Goal: Check status: Check status

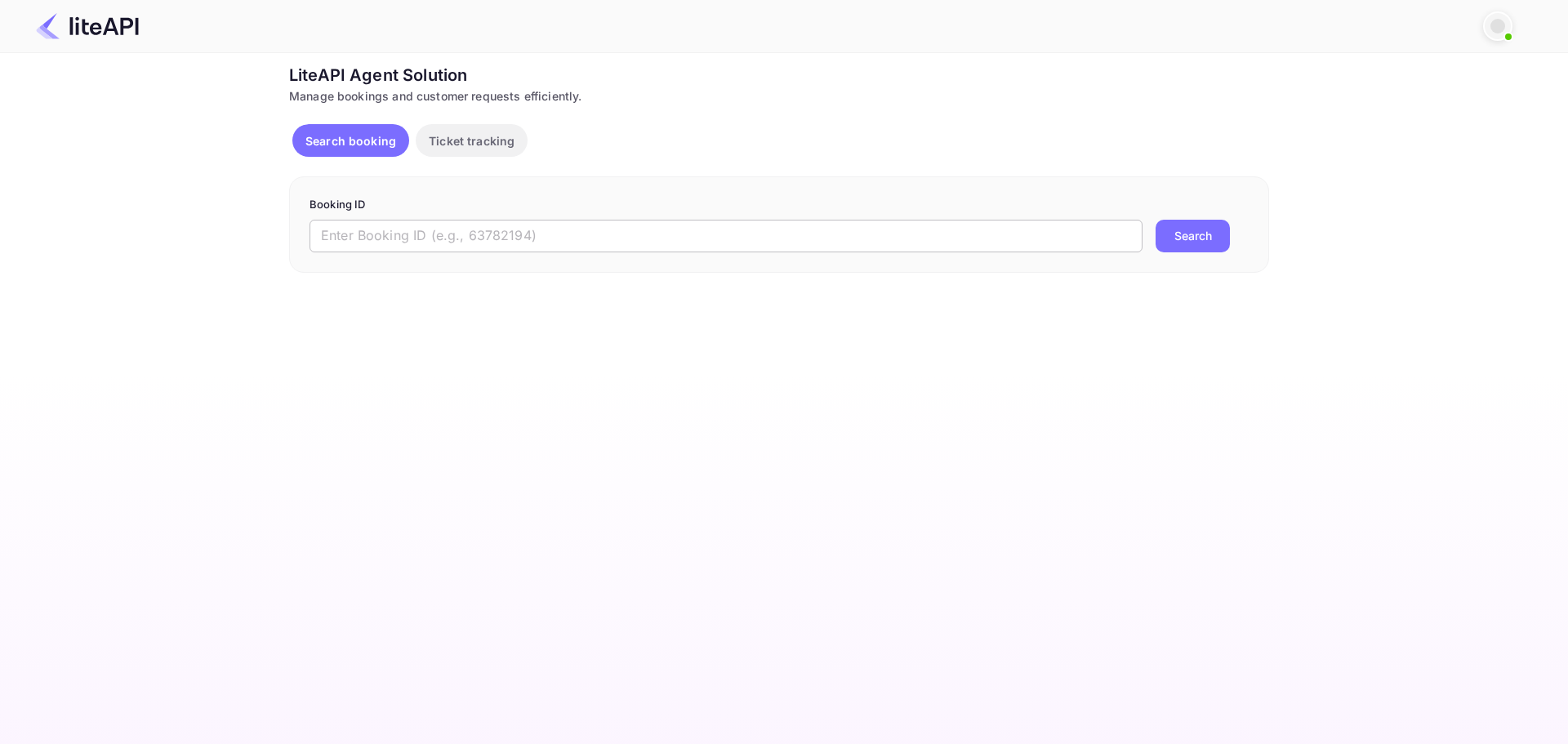
drag, startPoint x: 0, startPoint y: 0, endPoint x: 590, endPoint y: 233, distance: 634.3
click at [590, 233] on input "text" at bounding box center [726, 235] width 833 height 33
paste input "Iy3mwXtHg"
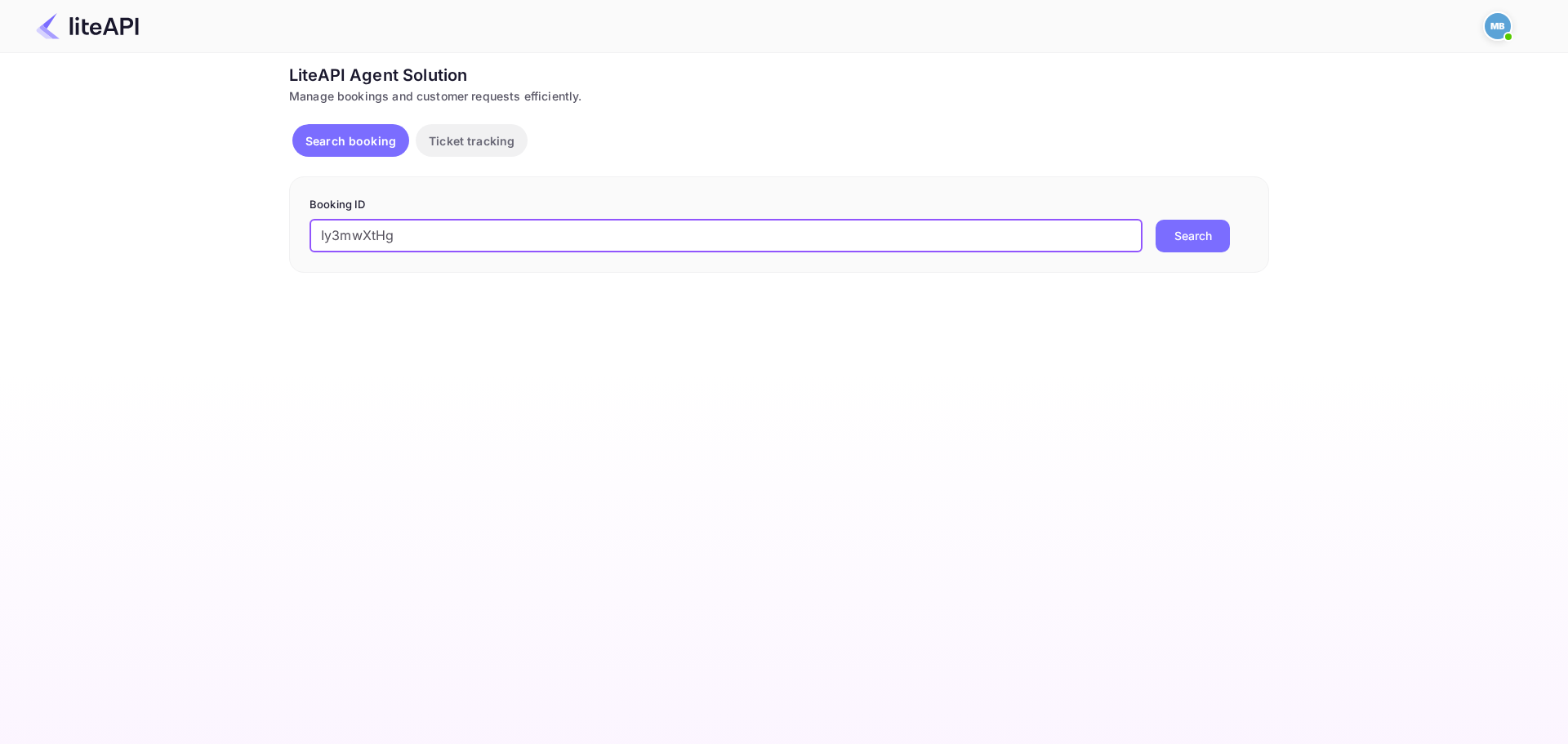
type input "Iy3mwXtHg"
click at [1155, 220] on button "Search" at bounding box center [1192, 235] width 74 height 33
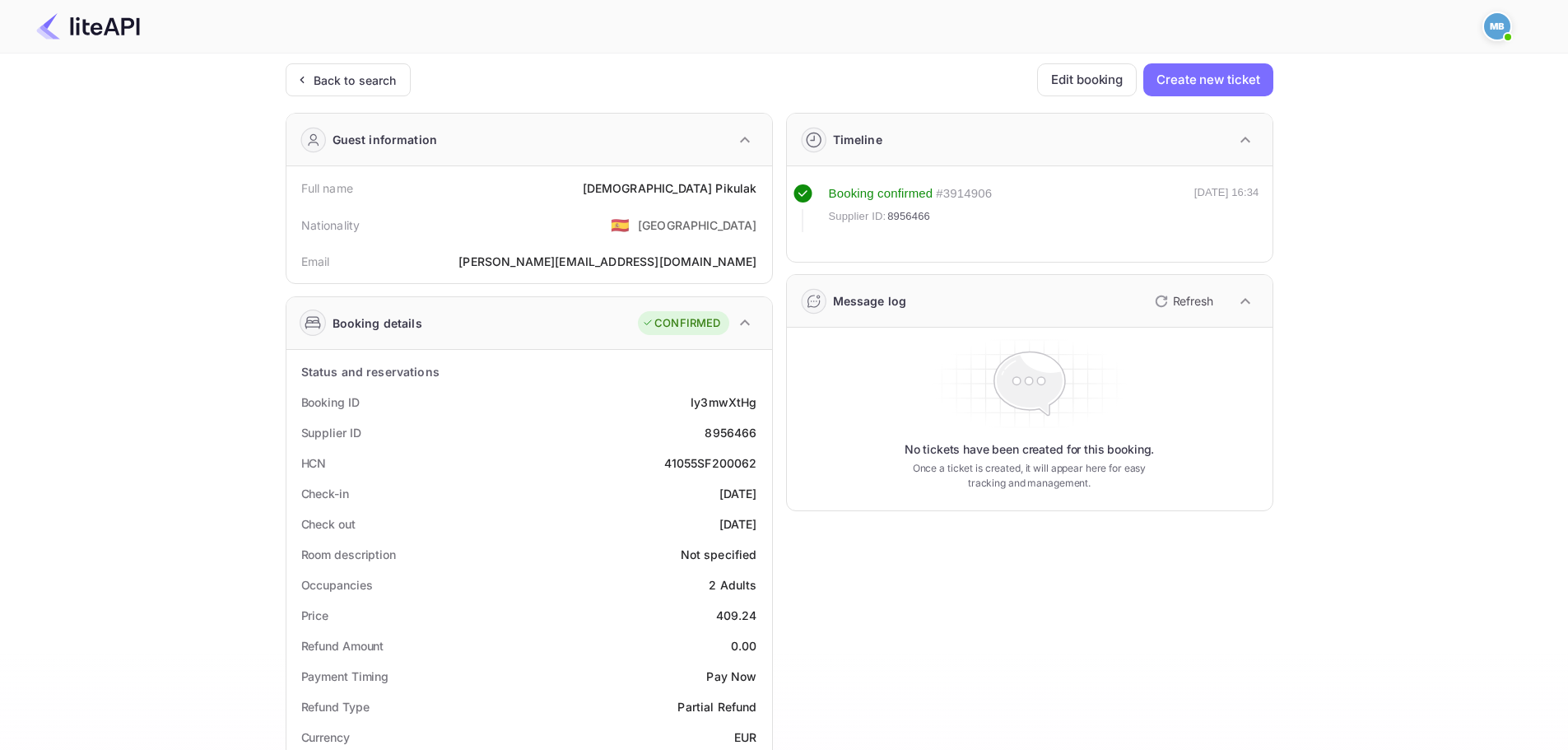
click at [736, 435] on div "8956466" at bounding box center [730, 432] width 52 height 17
copy div "8956466"
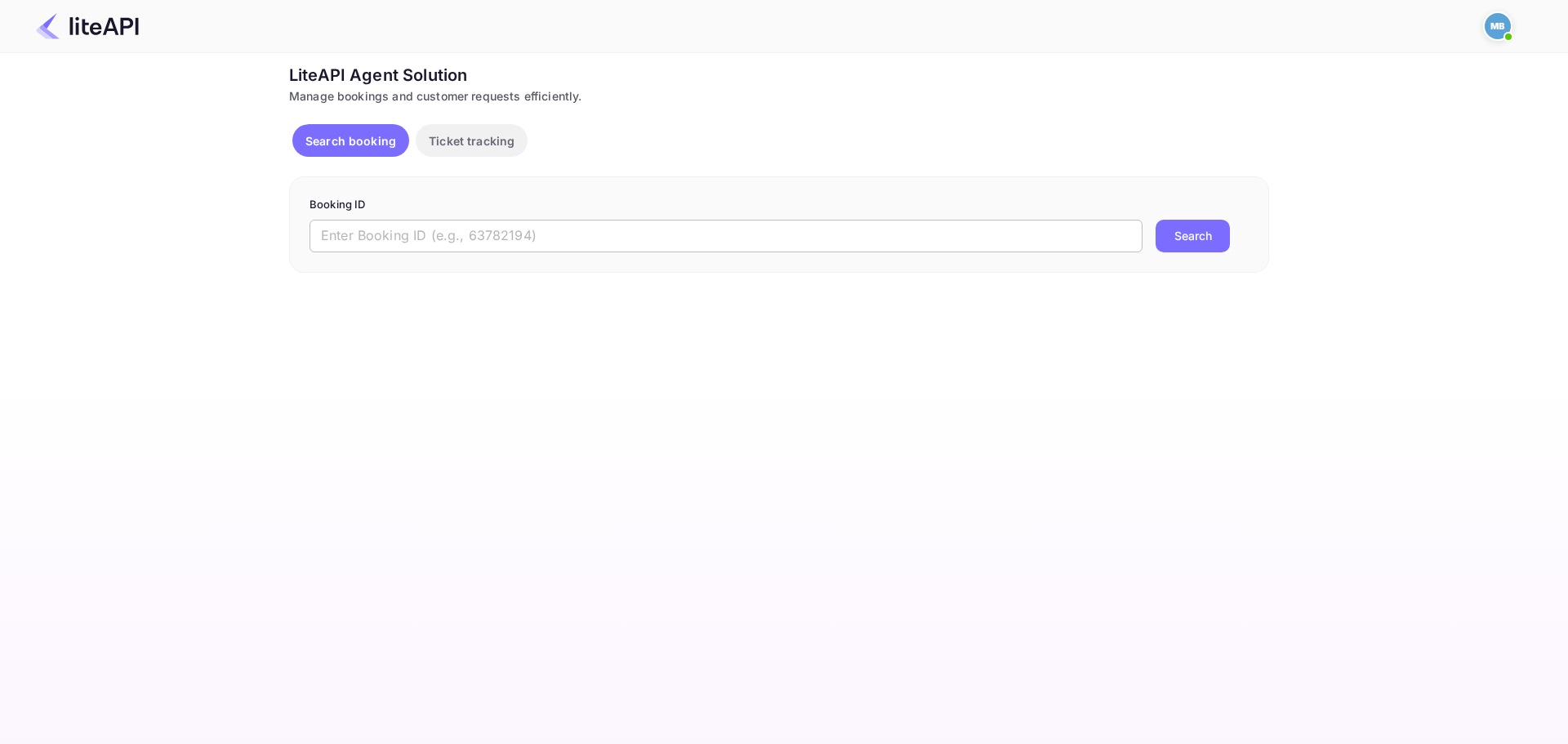
click at [563, 233] on input "text" at bounding box center [726, 235] width 833 height 33
paste input "SvkU6x9iX"
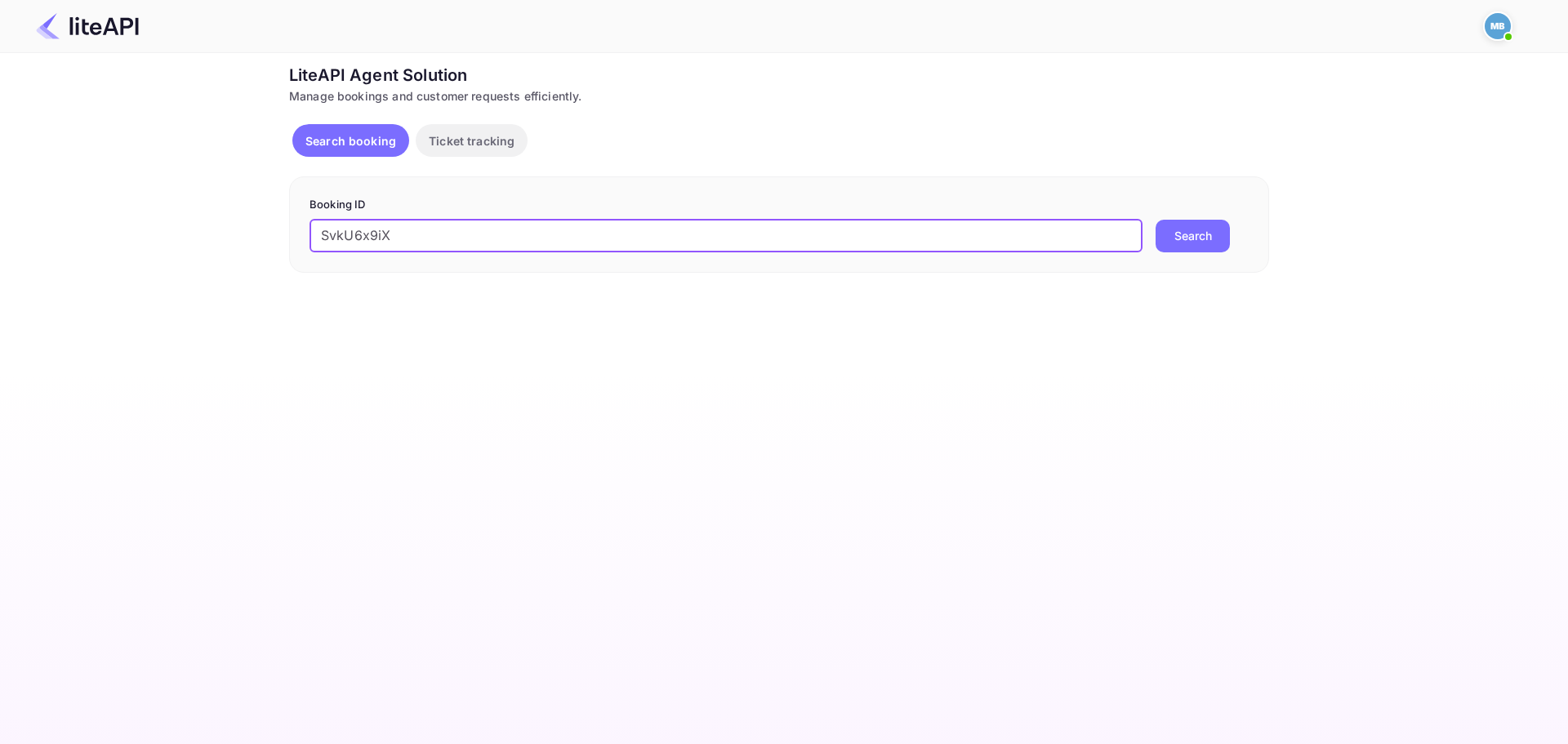
type input "SvkU6x9iX"
click at [1168, 235] on button "Search" at bounding box center [1192, 235] width 74 height 33
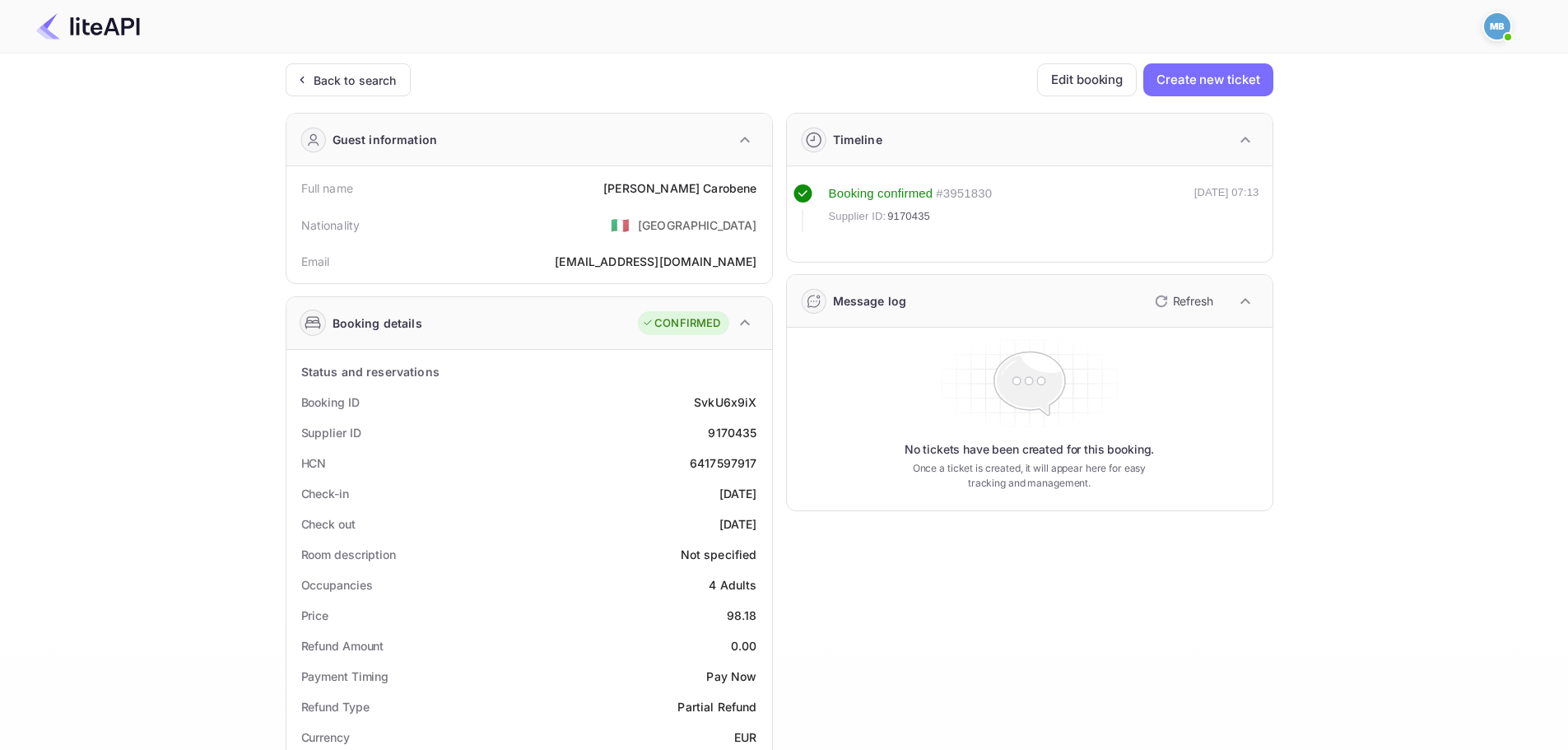
click at [740, 442] on div "Supplier ID 9170435" at bounding box center [530, 432] width 473 height 30
click at [740, 441] on div "9170435" at bounding box center [732, 432] width 48 height 17
copy div "9170435"
click at [733, 404] on div "SvkU6x9iX" at bounding box center [725, 402] width 62 height 17
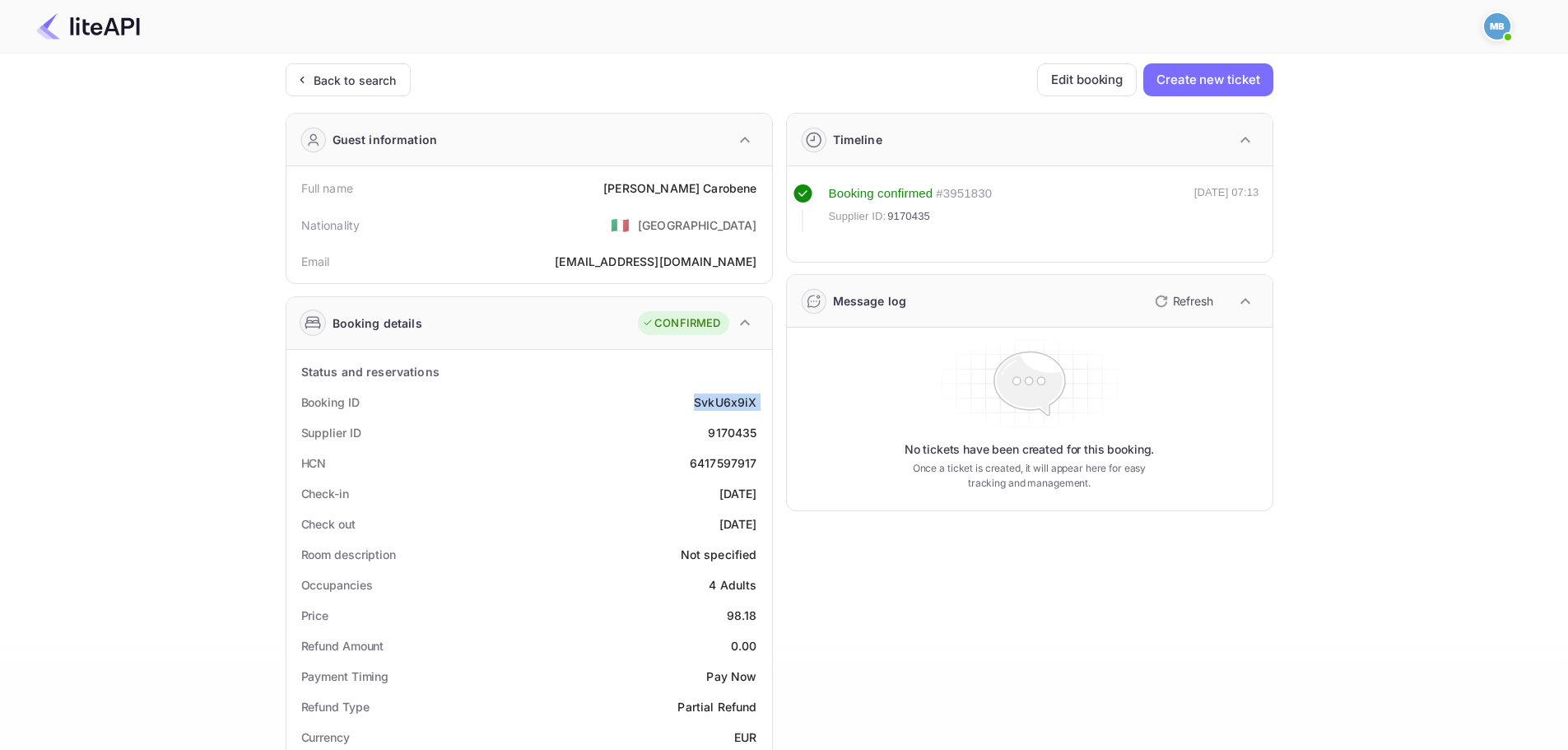
click at [733, 404] on div "SvkU6x9iX" at bounding box center [725, 402] width 62 height 17
copy div "SvkU6x9iX"
